Goal: Task Accomplishment & Management: Manage account settings

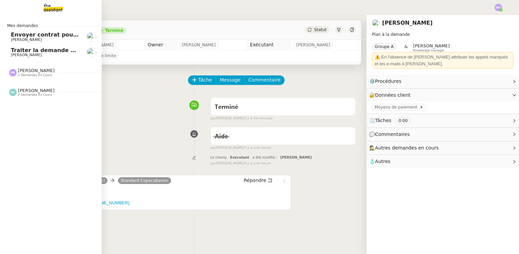
click at [45, 49] on span "Traiter la demande de livraison de porte" at bounding box center [72, 50] width 123 height 6
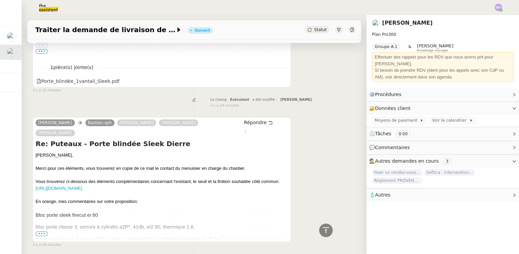
scroll to position [293, 0]
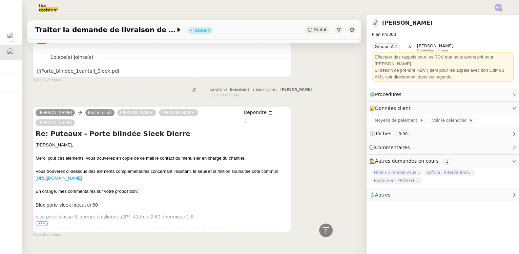
click at [39, 222] on span "•••" at bounding box center [42, 224] width 12 height 5
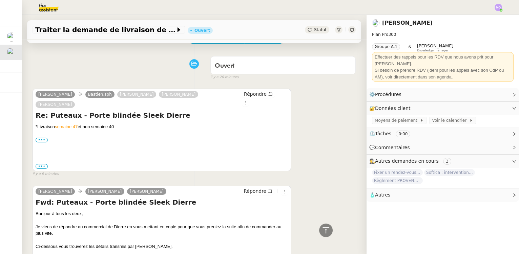
scroll to position [0, 0]
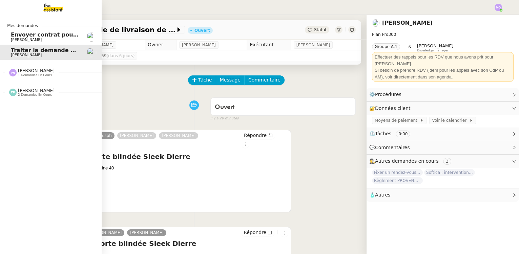
click at [38, 38] on span "[PERSON_NAME]" at bounding box center [45, 40] width 68 height 4
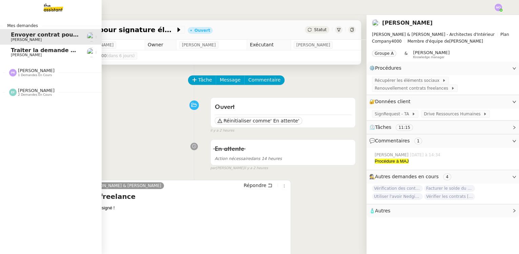
click at [36, 76] on span "1 demandes en cours" at bounding box center [35, 76] width 34 height 4
click at [37, 87] on span "Éditer facture pour Atelier Kocovski" at bounding box center [66, 85] width 111 height 6
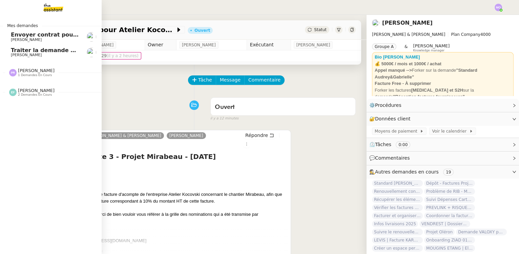
click at [34, 71] on span "[PERSON_NAME]" at bounding box center [36, 70] width 37 height 5
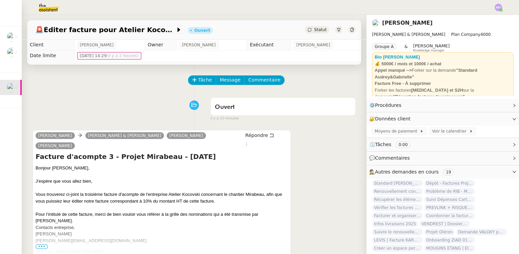
click at [45, 90] on div "Tâche Message Commentaire" at bounding box center [194, 84] width 323 height 16
click at [498, 6] on img at bounding box center [498, 7] width 7 height 7
click at [475, 20] on span "Suivi" at bounding box center [475, 19] width 12 height 5
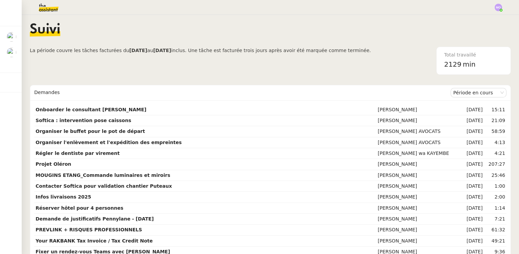
click at [47, 10] on img at bounding box center [43, 7] width 53 height 15
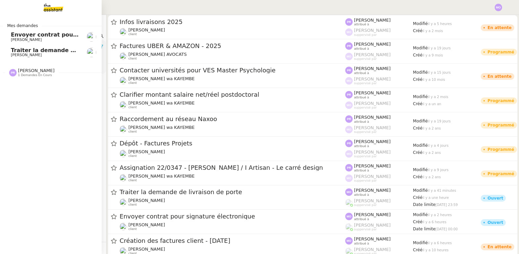
click at [22, 36] on span "Envoyer contrat pour signature électronique" at bounding box center [79, 35] width 137 height 6
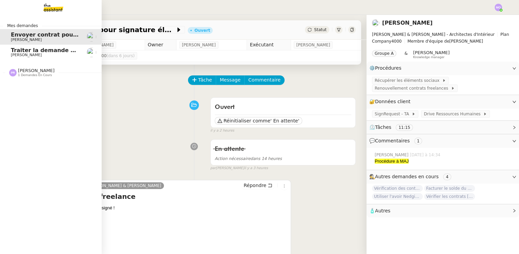
click at [39, 53] on span "Traiter la demande de livraison de porte" at bounding box center [72, 50] width 123 height 6
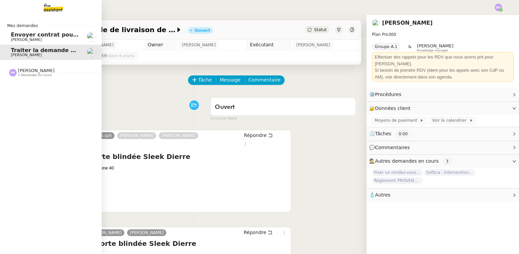
click at [44, 75] on span "1 demandes en cours" at bounding box center [35, 76] width 34 height 4
click at [42, 86] on span "Éditer facture pour Atelier Kocovski" at bounding box center [66, 85] width 111 height 6
